Goal: Book appointment/travel/reservation

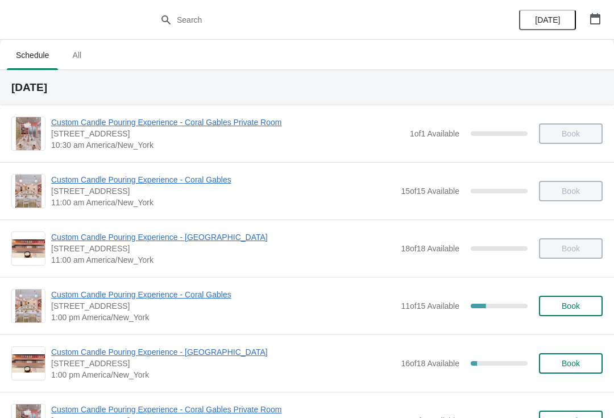
click at [218, 356] on span "Custom Candle Pouring Experience - [GEOGRAPHIC_DATA]" at bounding box center [223, 351] width 344 height 11
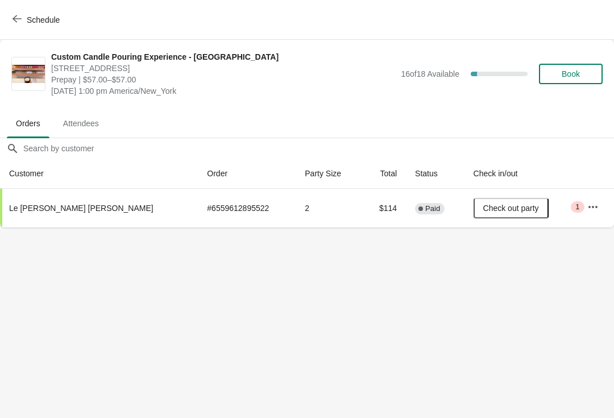
click at [583, 74] on span "Book" at bounding box center [570, 73] width 43 height 9
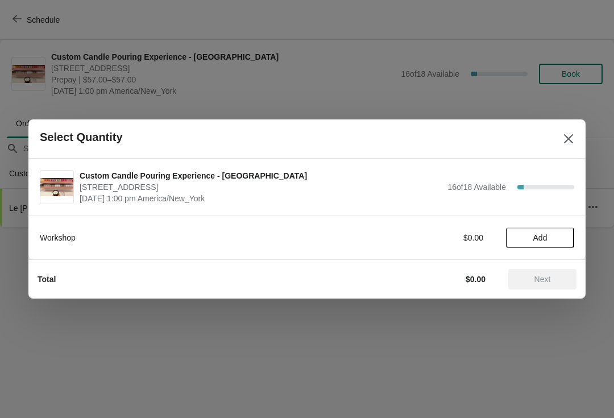
click at [533, 235] on span "Add" at bounding box center [540, 237] width 14 height 9
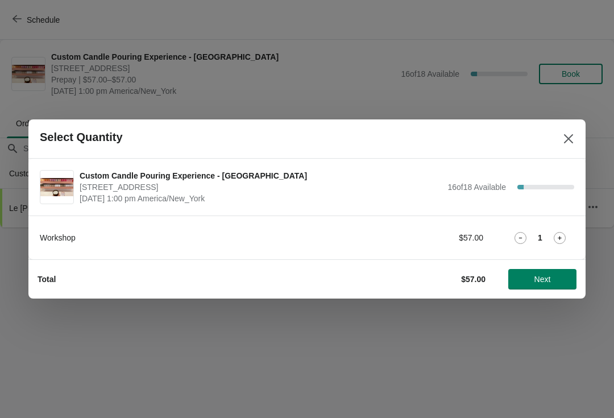
click at [539, 232] on div "1" at bounding box center [540, 238] width 68 height 12
click at [554, 233] on icon at bounding box center [560, 238] width 12 height 12
click at [550, 241] on div "2" at bounding box center [540, 238] width 68 height 12
click at [550, 249] on div "Workshop $114.00 2" at bounding box center [306, 237] width 557 height 44
click at [533, 308] on div at bounding box center [307, 209] width 614 height 418
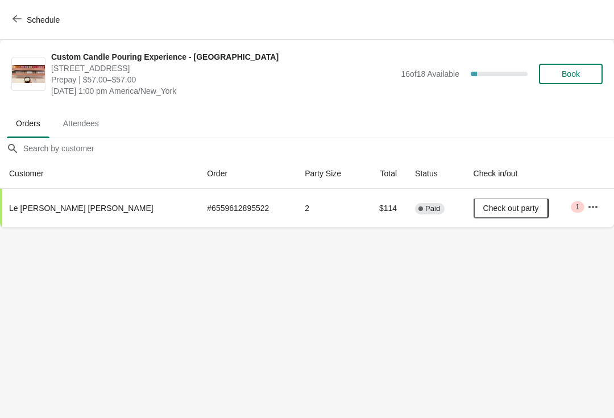
click at [583, 76] on span "Book" at bounding box center [570, 73] width 43 height 9
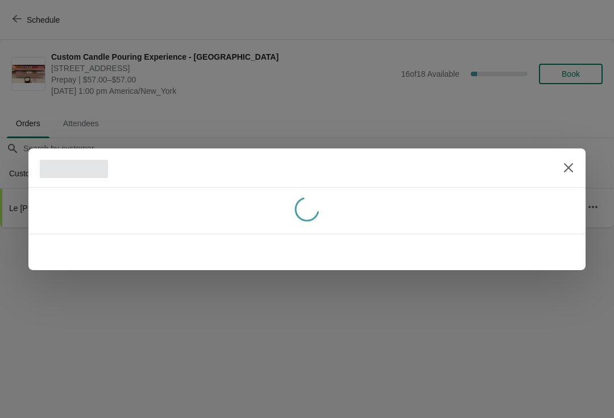
click at [567, 84] on div at bounding box center [307, 209] width 614 height 418
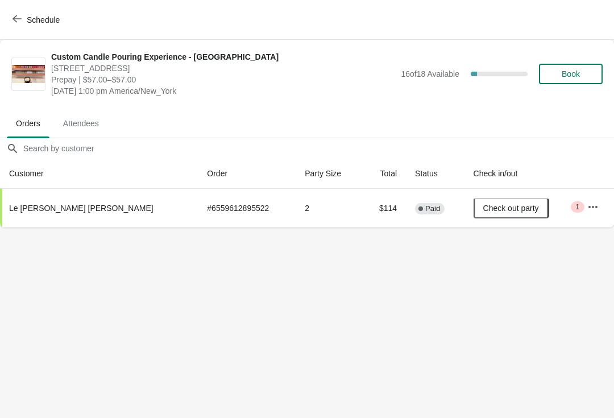
click at [561, 76] on span "Book" at bounding box center [570, 73] width 18 height 9
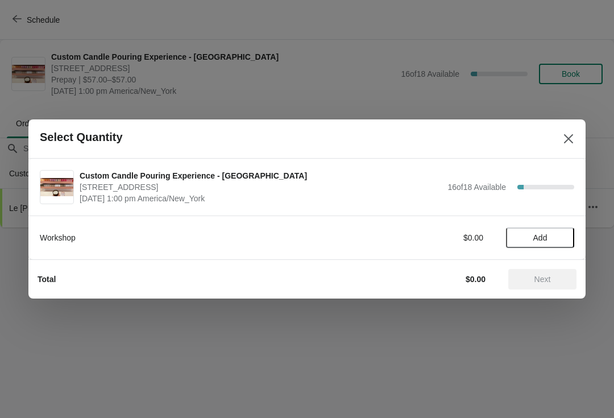
click at [548, 242] on span "Add" at bounding box center [540, 237] width 48 height 9
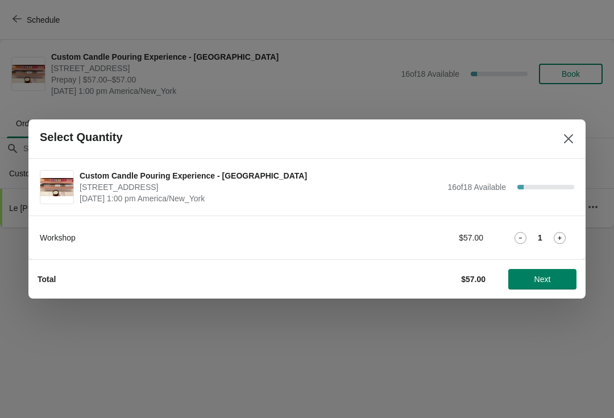
click at [560, 236] on icon at bounding box center [560, 238] width 4 height 4
click at [560, 234] on icon at bounding box center [560, 238] width 12 height 12
click at [543, 281] on span "Next" at bounding box center [542, 278] width 16 height 9
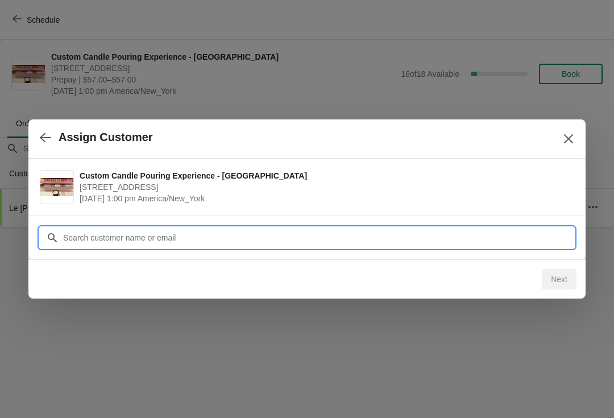
click at [269, 240] on input "Customer" at bounding box center [318, 237] width 511 height 20
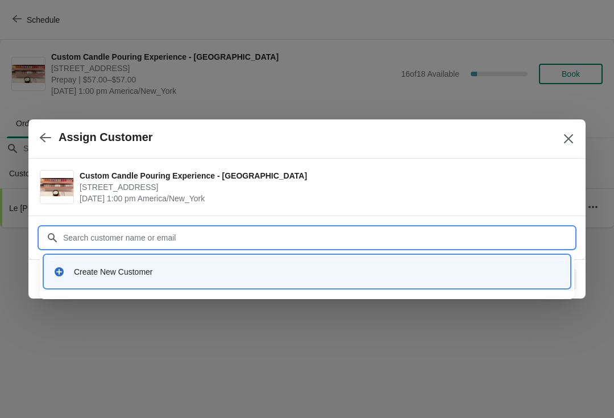
click at [120, 282] on div "Create New Customer" at bounding box center [307, 271] width 516 height 23
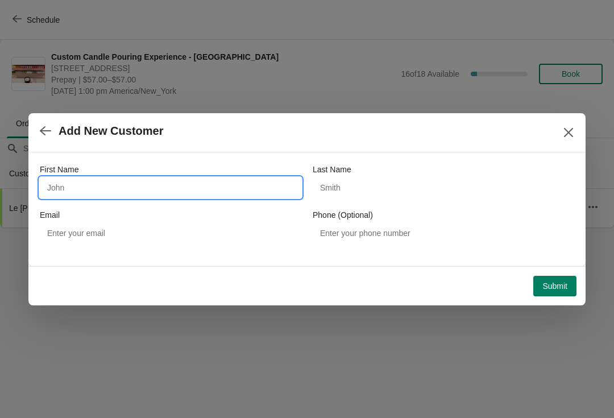
click at [217, 177] on input "First Name" at bounding box center [170, 187] width 261 height 20
type input "T"
type input "Victoria"
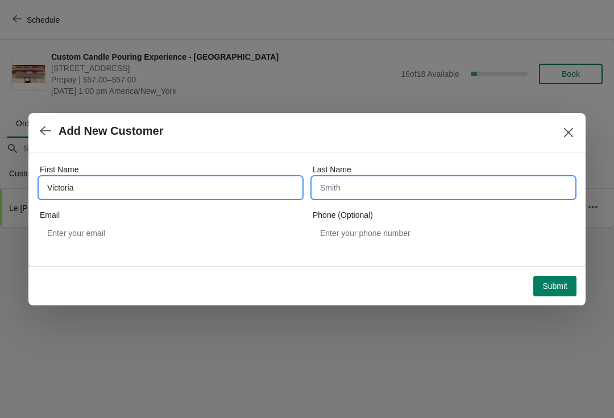
click at [390, 193] on input "Last Name" at bounding box center [443, 187] width 261 height 20
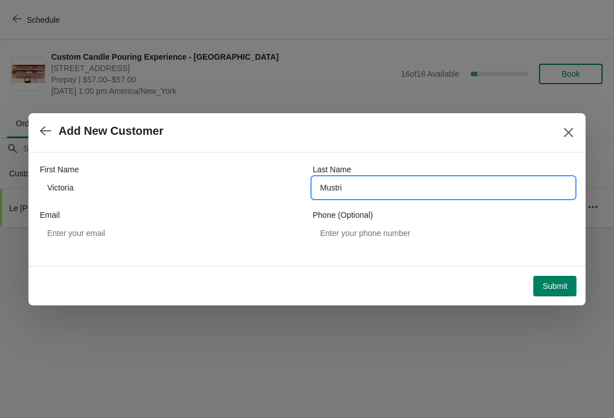
type input "Mustri"
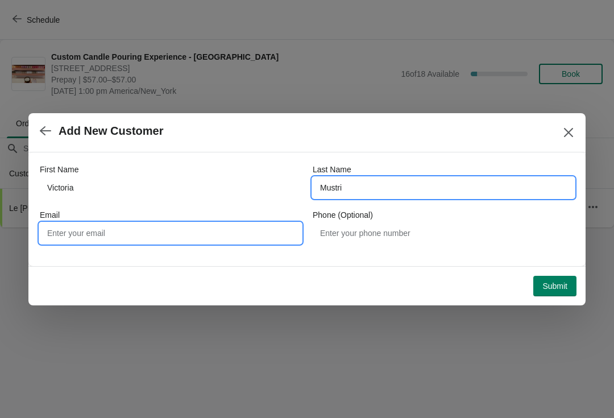
click at [205, 235] on input "Email" at bounding box center [170, 233] width 261 height 20
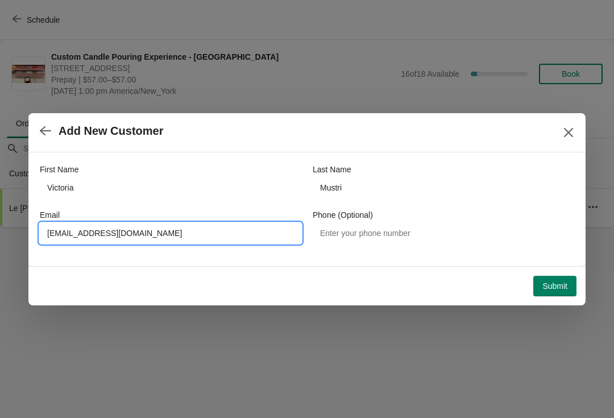
type input "Vmustri@hotmail.com"
click at [561, 287] on span "Submit" at bounding box center [554, 285] width 25 height 9
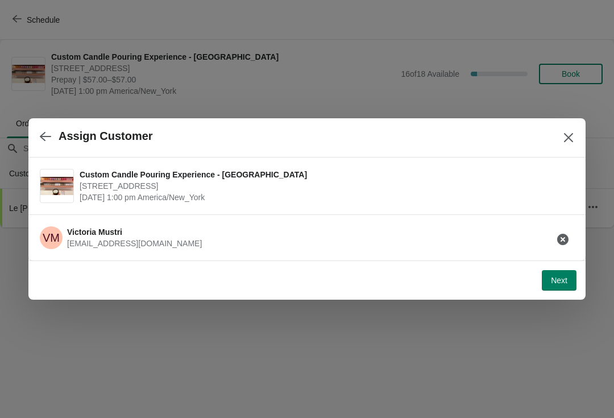
click at [567, 278] on span "Next" at bounding box center [559, 280] width 16 height 9
select select "Friend"
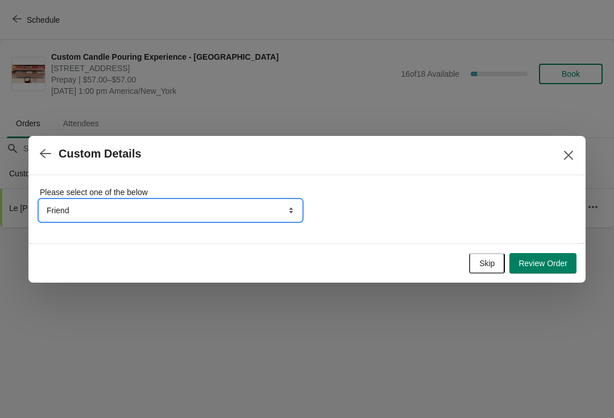
click at [287, 210] on select "Friend Instagram Google Walk-by Attended an event Tiktok Yelp" at bounding box center [170, 210] width 261 height 20
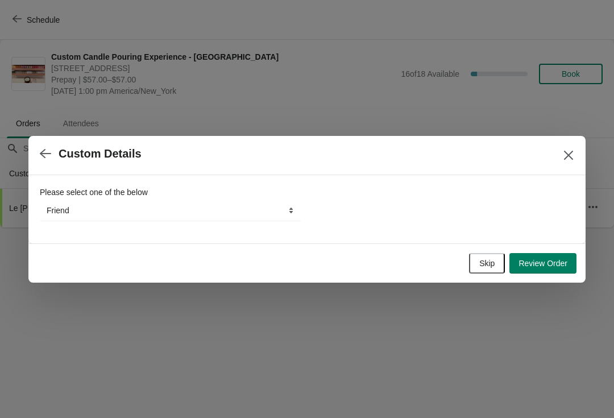
click at [564, 262] on span "Review Order" at bounding box center [542, 263] width 49 height 9
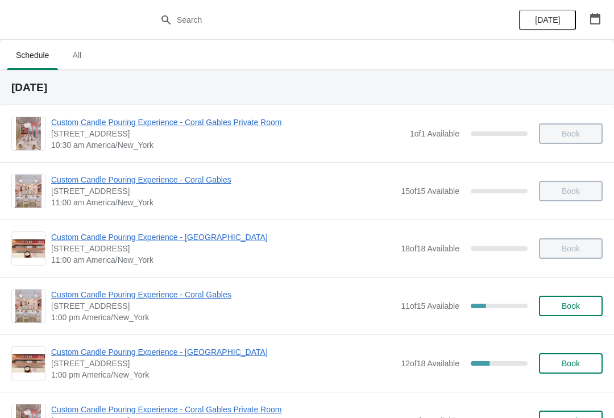
scroll to position [3, 0]
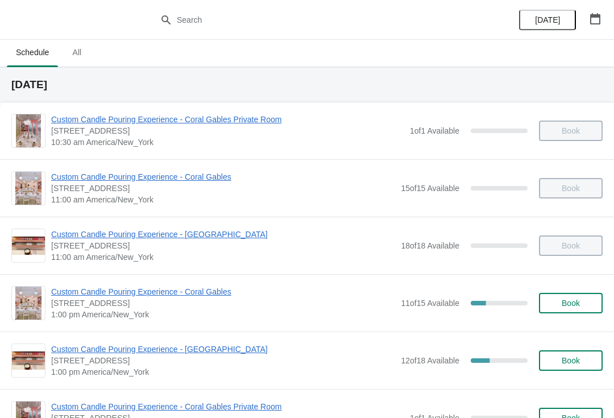
click at [219, 347] on span "Custom Candle Pouring Experience - [GEOGRAPHIC_DATA]" at bounding box center [223, 348] width 344 height 11
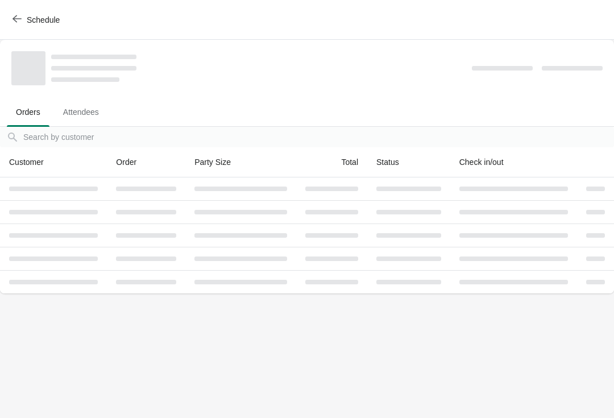
scroll to position [0, 0]
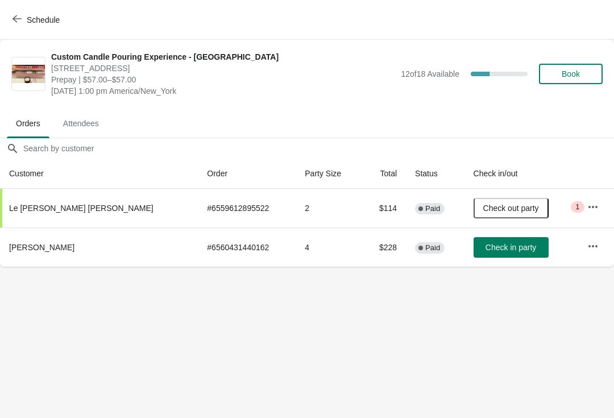
click at [497, 256] on button "Check in party" at bounding box center [510, 247] width 75 height 20
